Goal: Use online tool/utility: Utilize a website feature to perform a specific function

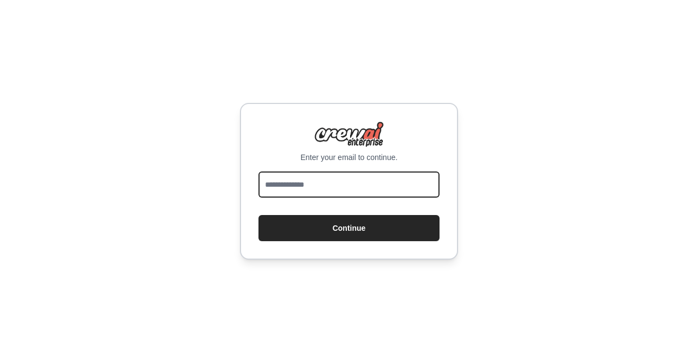
click at [363, 185] on input "email" at bounding box center [348, 185] width 181 height 26
type input "**********"
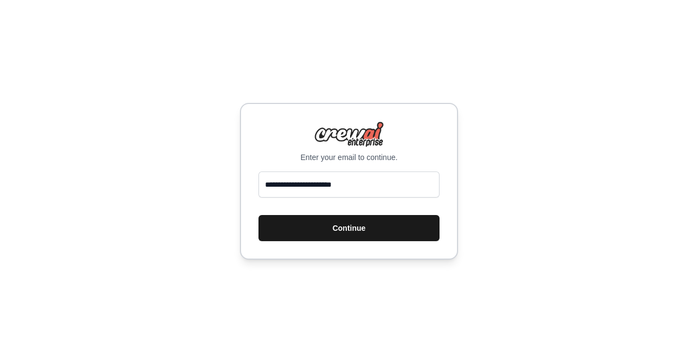
click at [372, 223] on button "Continue" at bounding box center [348, 228] width 181 height 26
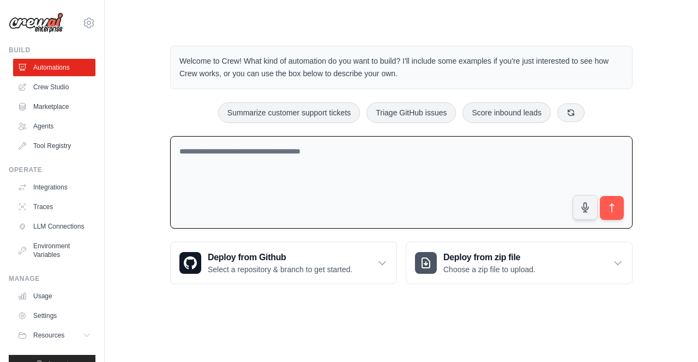
click at [454, 189] on textarea at bounding box center [401, 182] width 462 height 93
click at [404, 165] on textarea at bounding box center [401, 182] width 462 height 93
click at [64, 86] on link "Crew Studio" at bounding box center [55, 86] width 82 height 17
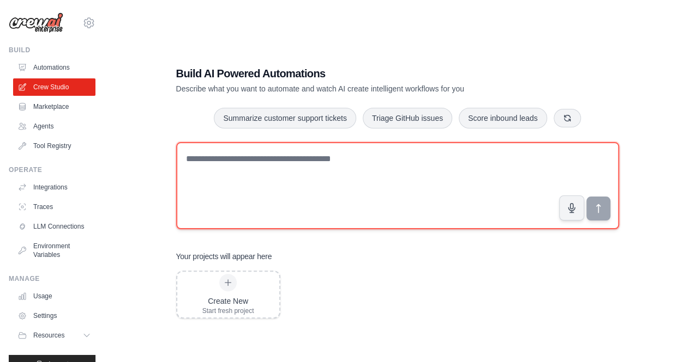
click at [317, 164] on textarea at bounding box center [397, 185] width 443 height 87
paste textarea "**********"
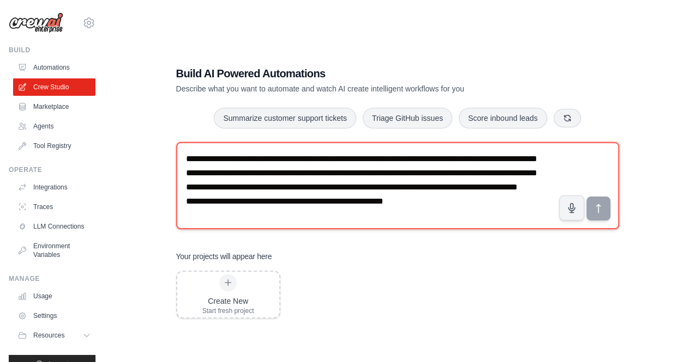
scroll to position [21, 0]
type textarea "**********"
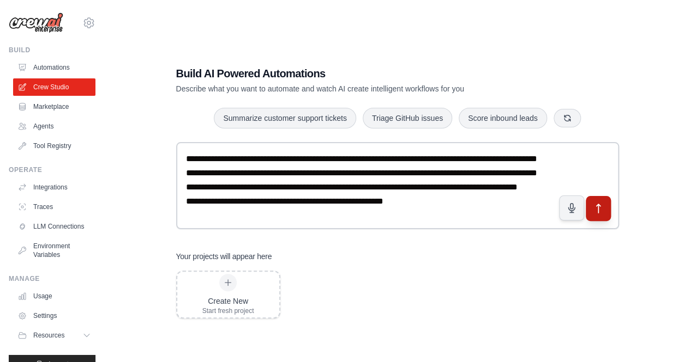
click at [604, 215] on button "submit" at bounding box center [597, 208] width 25 height 25
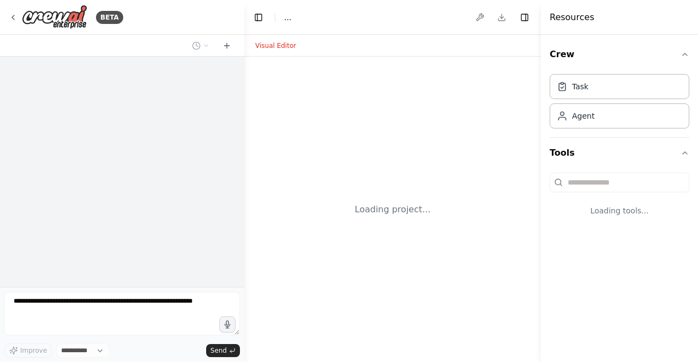
select select "****"
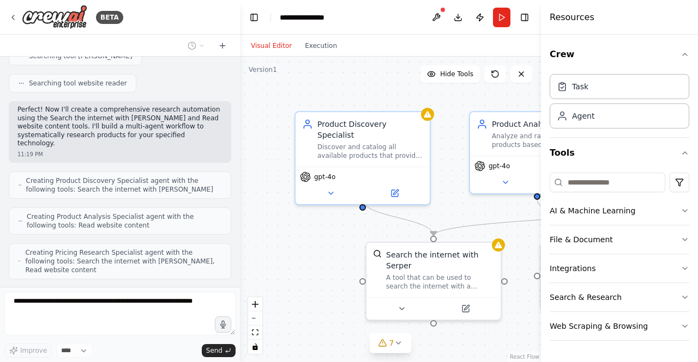
scroll to position [188, 0]
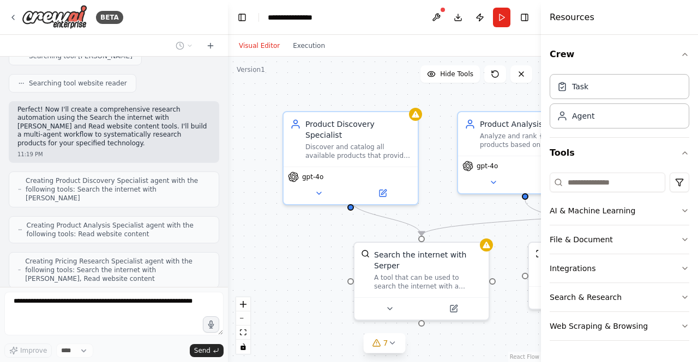
drag, startPoint x: 243, startPoint y: 255, endPoint x: 228, endPoint y: 253, distance: 15.3
click at [228, 253] on div "BETA I want to research all of the product available for a specific technology.…" at bounding box center [349, 181] width 698 height 362
click at [525, 19] on button "Toggle Right Sidebar" at bounding box center [524, 17] width 15 height 15
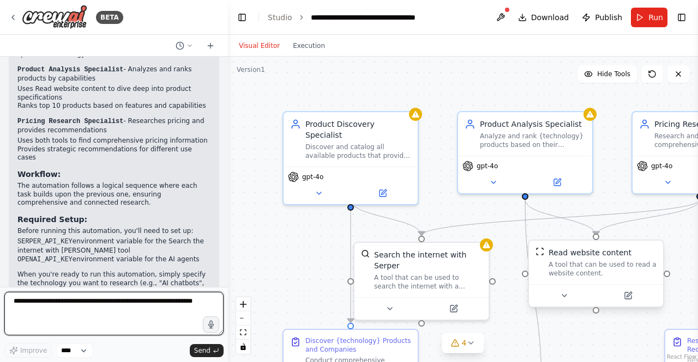
scroll to position [843, 0]
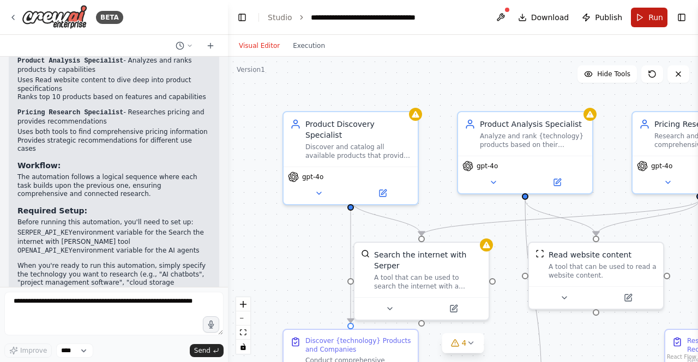
click at [646, 20] on button "Run" at bounding box center [649, 18] width 37 height 20
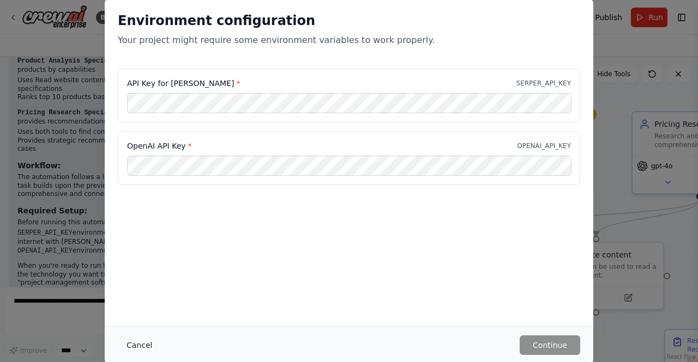
click at [141, 347] on button "Cancel" at bounding box center [139, 346] width 43 height 20
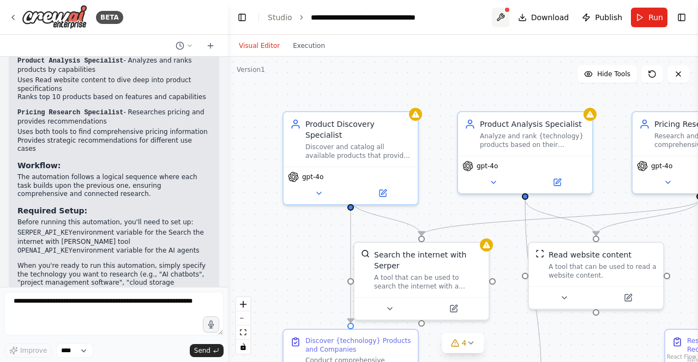
click at [503, 13] on button at bounding box center [500, 18] width 17 height 20
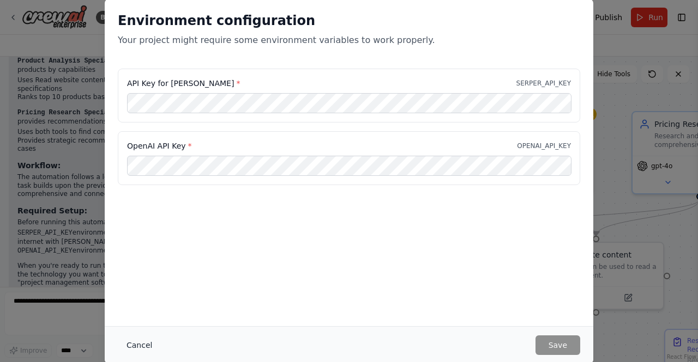
click at [136, 347] on button "Cancel" at bounding box center [139, 346] width 43 height 20
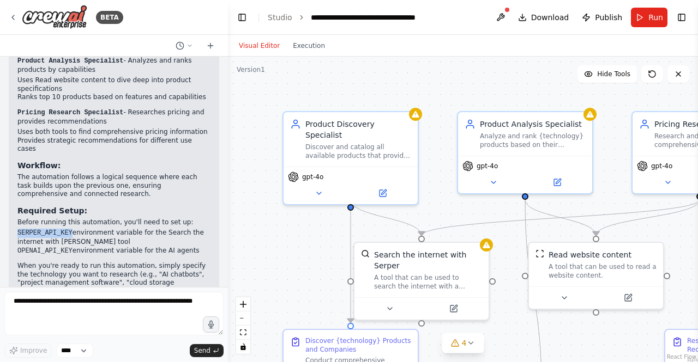
drag, startPoint x: 17, startPoint y: 187, endPoint x: 68, endPoint y: 187, distance: 50.1
click at [68, 229] on code "SERPER_API_KEY" at bounding box center [44, 233] width 55 height 8
click at [507, 15] on button at bounding box center [500, 18] width 17 height 20
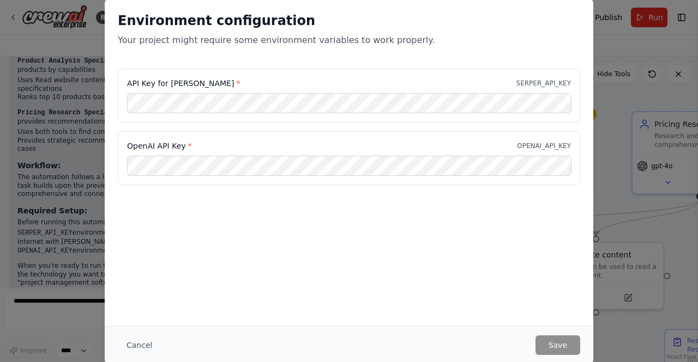
click at [394, 228] on div "Environment configuration Your project might require some environment variables…" at bounding box center [349, 163] width 488 height 328
click at [558, 349] on button "Save" at bounding box center [557, 346] width 45 height 20
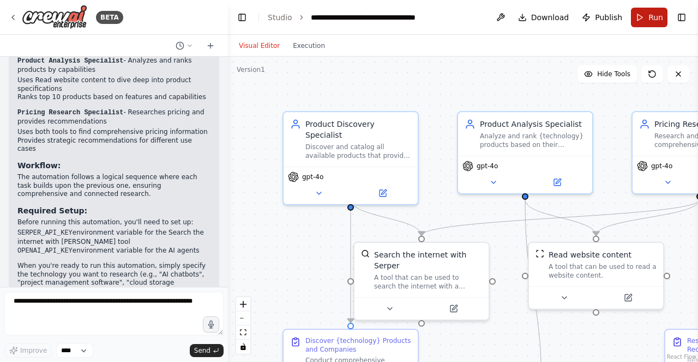
click at [645, 19] on button "Run" at bounding box center [649, 18] width 37 height 20
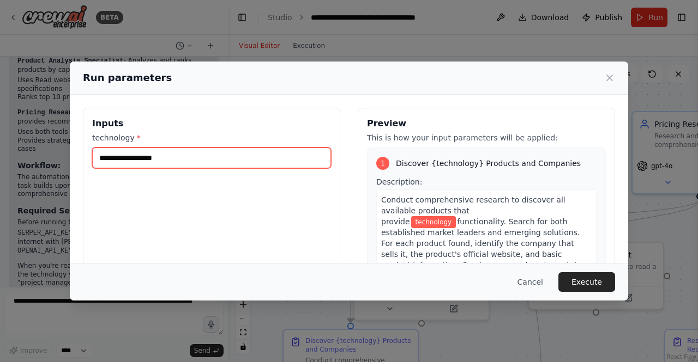
click at [174, 154] on input "technology *" at bounding box center [211, 158] width 239 height 21
click at [258, 154] on input "technology *" at bounding box center [211, 158] width 239 height 21
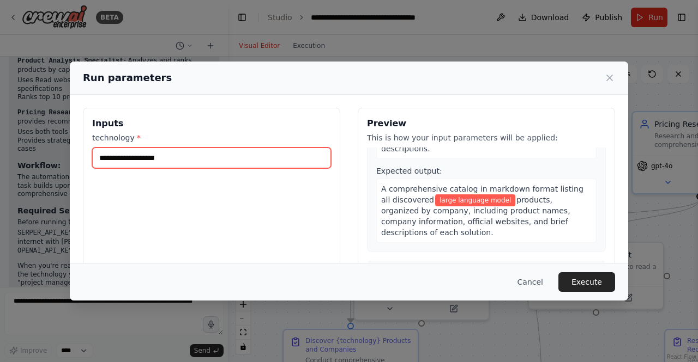
scroll to position [164, 0]
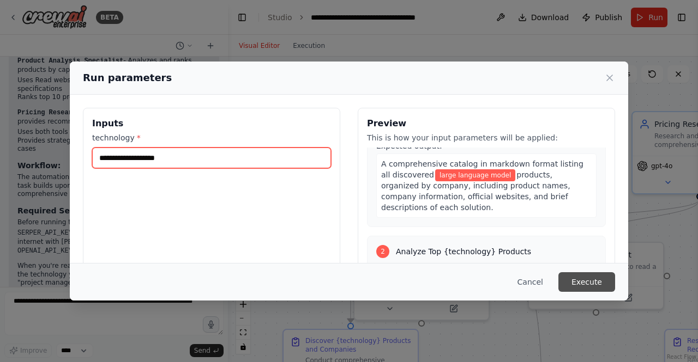
type input "**********"
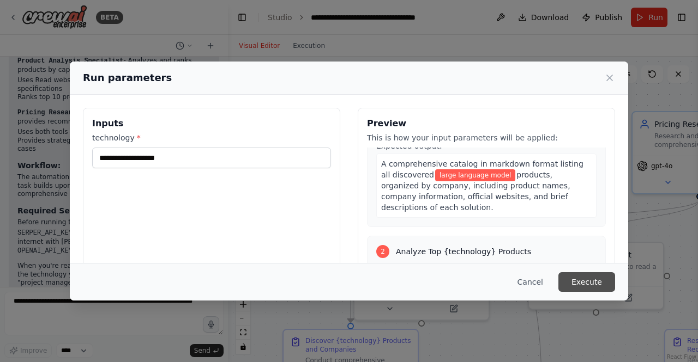
click at [588, 277] on button "Execute" at bounding box center [586, 283] width 57 height 20
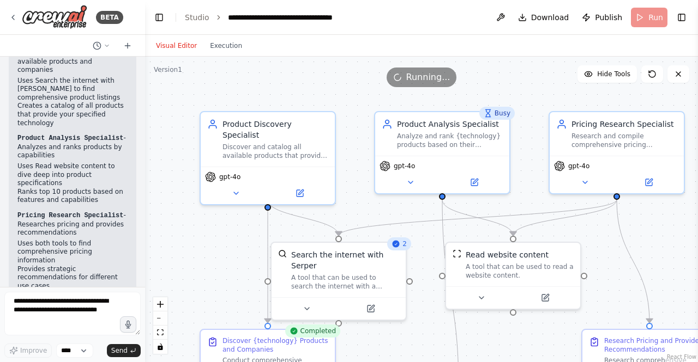
scroll to position [1049, 0]
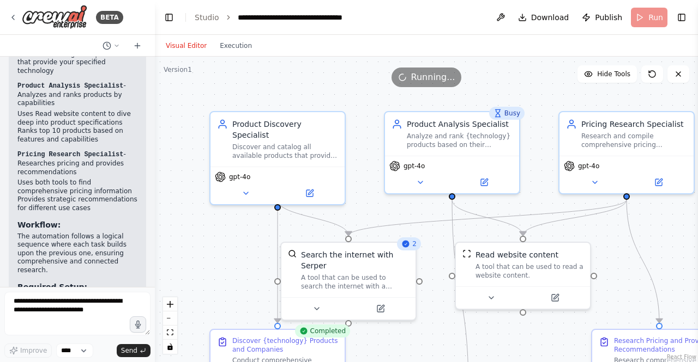
drag, startPoint x: 227, startPoint y: 214, endPoint x: 155, endPoint y: 209, distance: 72.1
click at [155, 209] on div "BETA I want to research all of the product available for a specific technology.…" at bounding box center [349, 181] width 698 height 362
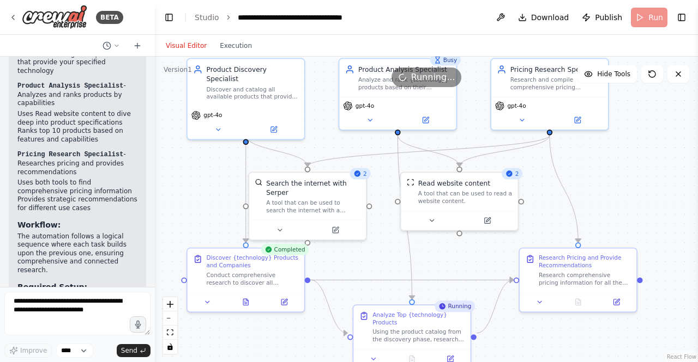
drag, startPoint x: 615, startPoint y: 252, endPoint x: 589, endPoint y: 184, distance: 73.5
click at [589, 184] on div ".deletable-edge-delete-btn { width: 20px; height: 20px; border: 0px solid #ffff…" at bounding box center [426, 210] width 543 height 306
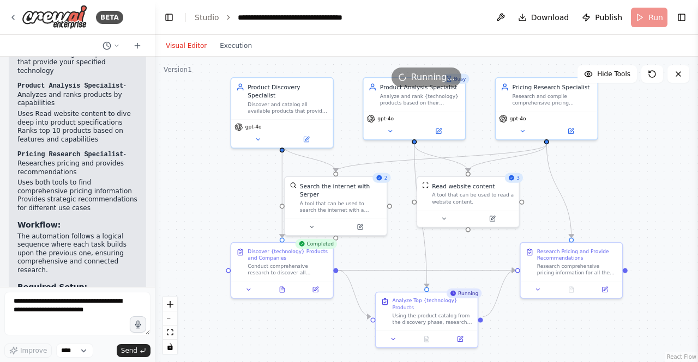
drag, startPoint x: 637, startPoint y: 207, endPoint x: 628, endPoint y: 208, distance: 8.8
click at [628, 208] on div ".deletable-edge-delete-btn { width: 20px; height: 20px; border: 0px solid #ffff…" at bounding box center [426, 210] width 543 height 306
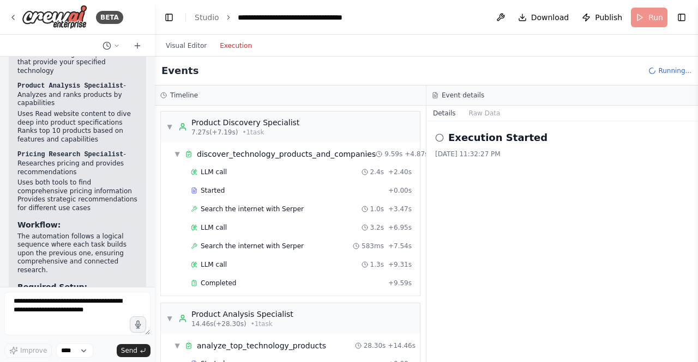
click at [231, 49] on button "Execution" at bounding box center [235, 45] width 45 height 13
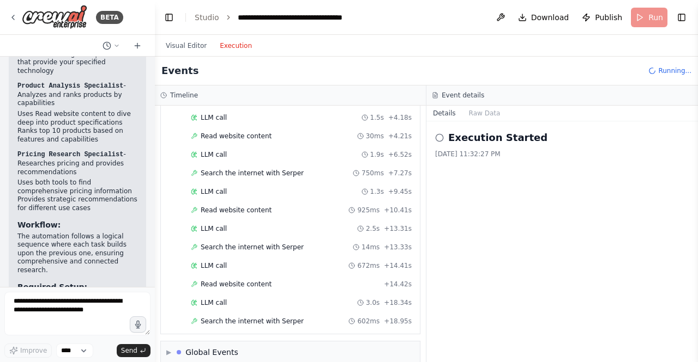
scroll to position [549, 0]
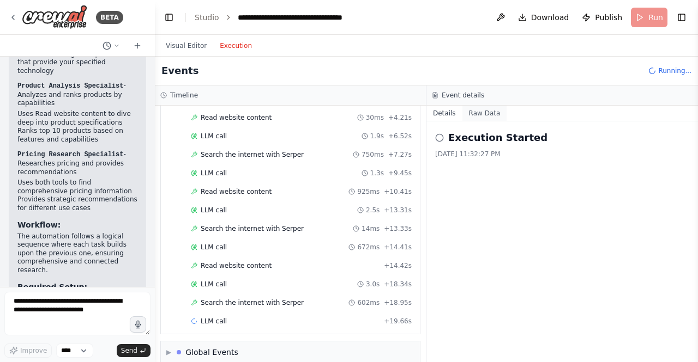
click at [475, 114] on button "Raw Data" at bounding box center [484, 113] width 45 height 15
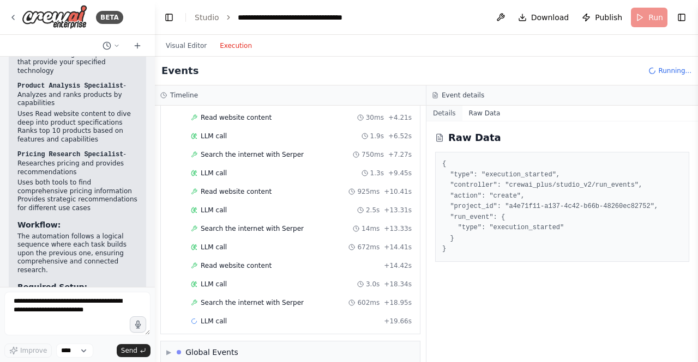
click at [442, 113] on button "Details" at bounding box center [444, 113] width 36 height 15
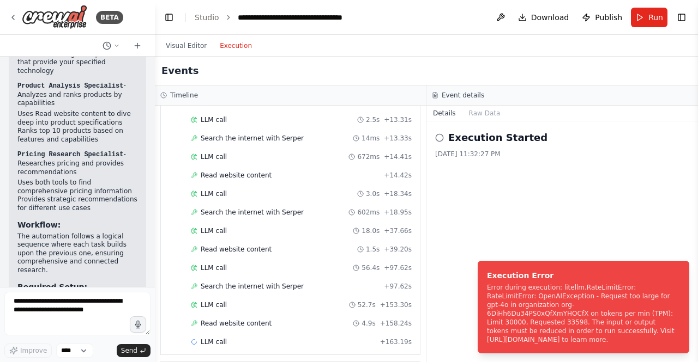
scroll to position [658, 0]
